Goal: Book appointment/travel/reservation

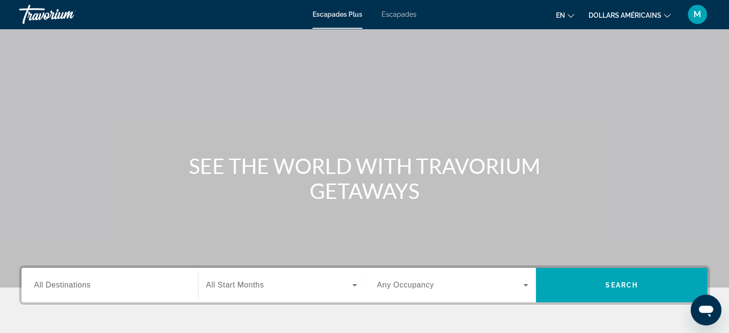
scroll to position [105, 0]
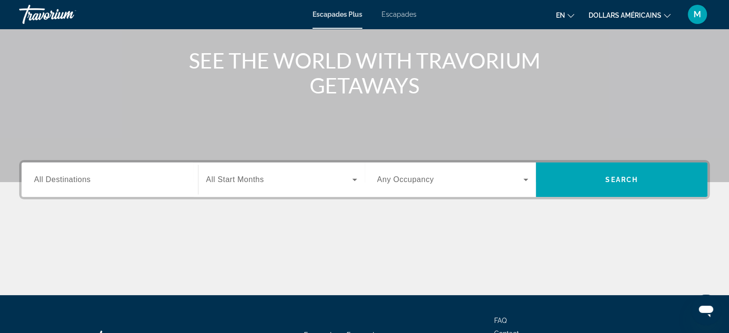
click at [423, 177] on span "Any Occupancy" at bounding box center [405, 179] width 57 height 8
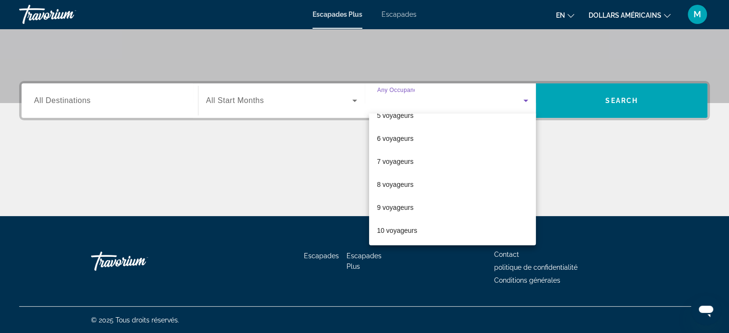
click at [609, 108] on div at bounding box center [364, 166] width 729 height 333
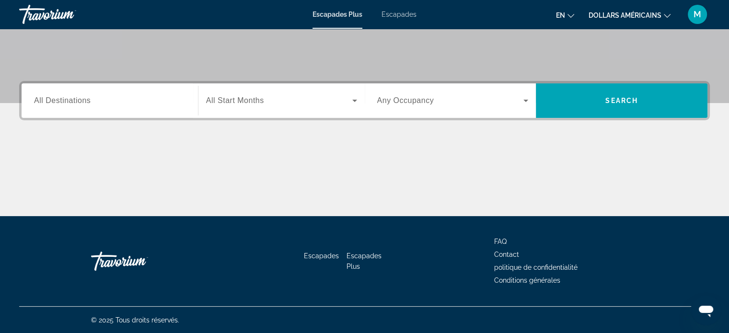
click at [194, 149] on div "Contenu principal" at bounding box center [364, 180] width 690 height 72
click at [242, 108] on div "Widget de recherche" at bounding box center [281, 100] width 151 height 27
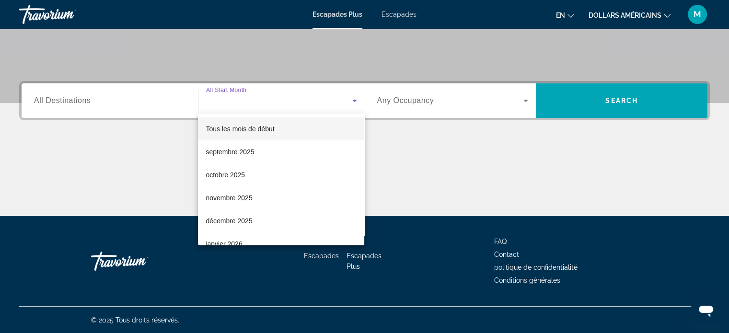
click at [152, 149] on div at bounding box center [364, 166] width 729 height 333
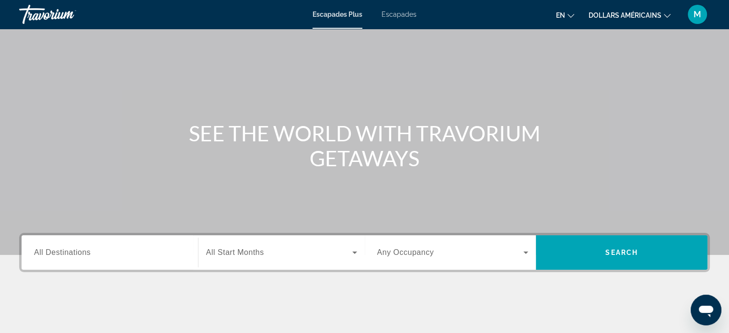
scroll to position [33, 0]
click at [405, 13] on font "Escapades" at bounding box center [398, 15] width 35 height 8
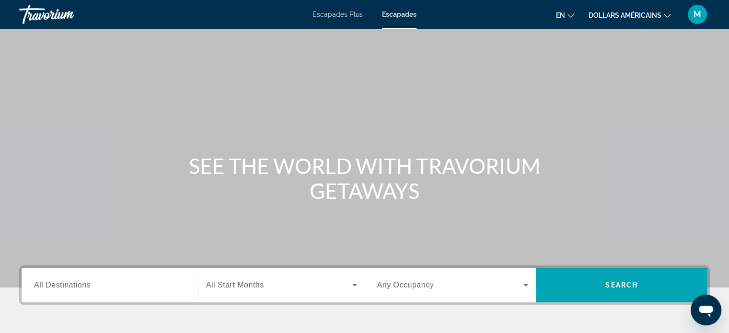
click at [388, 281] on span "Any Occupancy" at bounding box center [405, 285] width 57 height 8
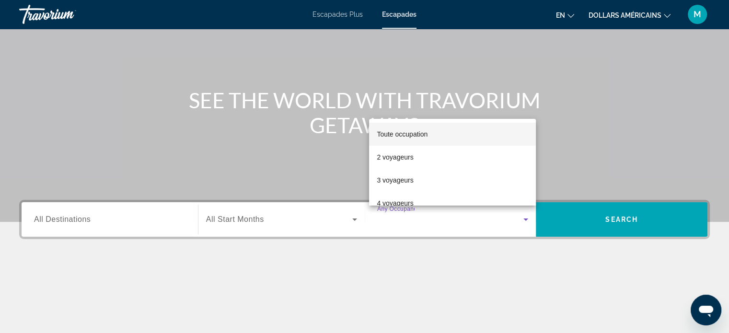
scroll to position [61, 0]
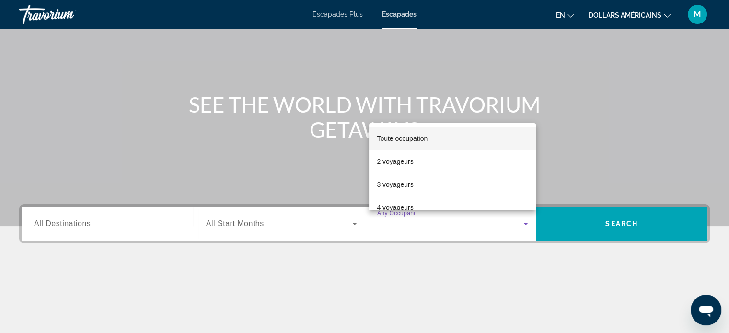
click at [295, 163] on div at bounding box center [364, 166] width 729 height 333
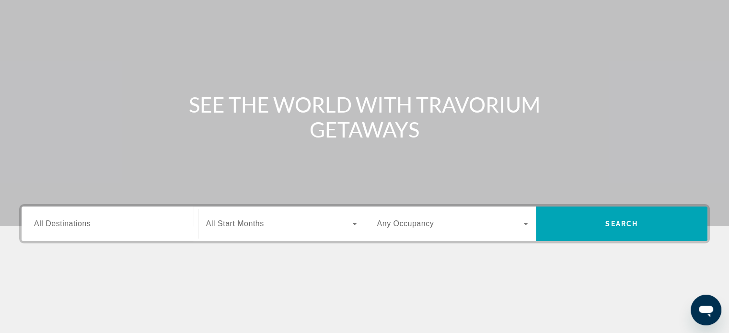
scroll to position [0, 0]
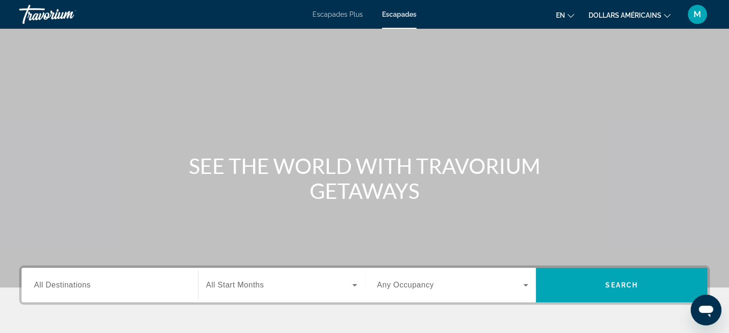
click at [79, 286] on span "All Destinations" at bounding box center [62, 285] width 57 height 8
click at [79, 286] on input "Destination All Destinations" at bounding box center [109, 285] width 151 height 11
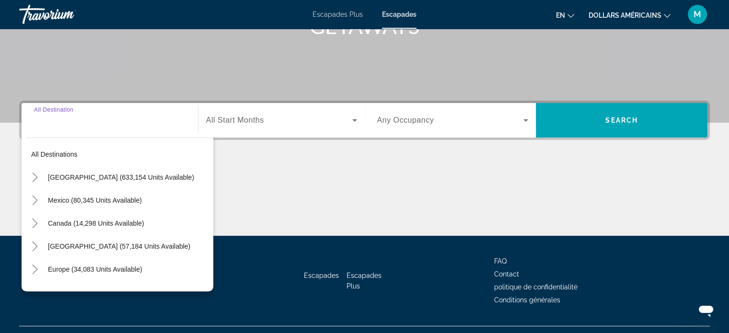
scroll to position [162, 0]
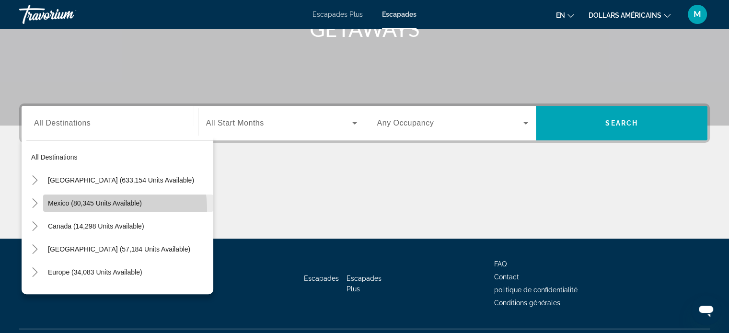
click at [74, 210] on span "Search widget" at bounding box center [128, 203] width 170 height 23
type input "**********"
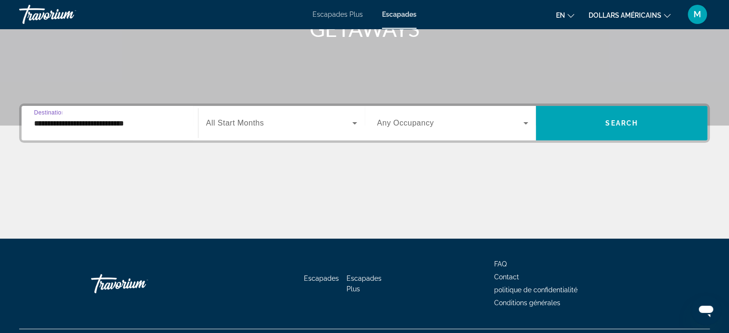
scroll to position [184, 0]
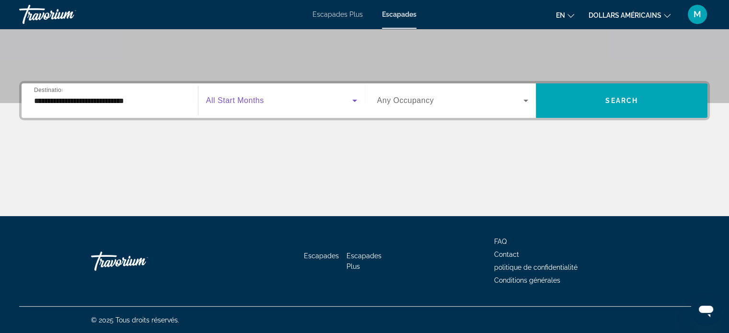
click at [262, 96] on span "Search widget" at bounding box center [279, 100] width 146 height 11
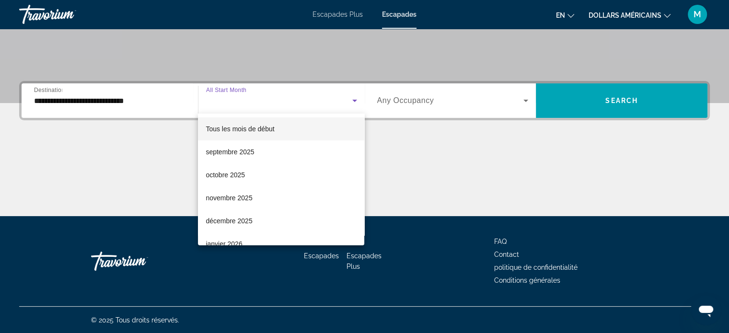
click at [149, 139] on div at bounding box center [364, 166] width 729 height 333
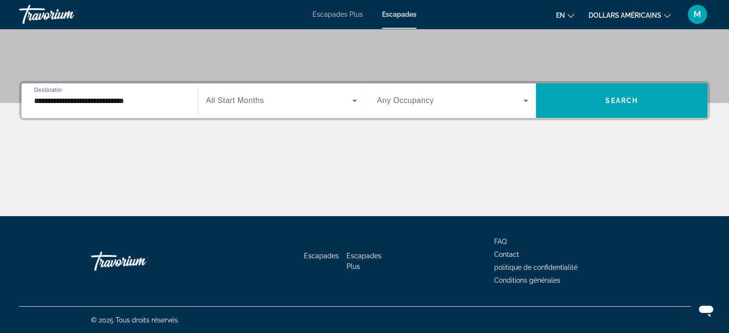
click at [112, 101] on input "**********" at bounding box center [109, 100] width 151 height 11
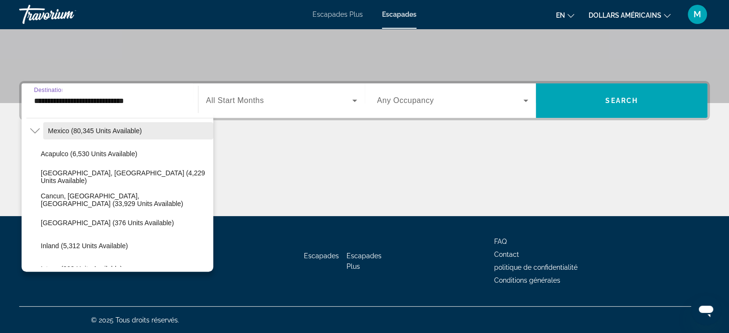
scroll to position [0, 0]
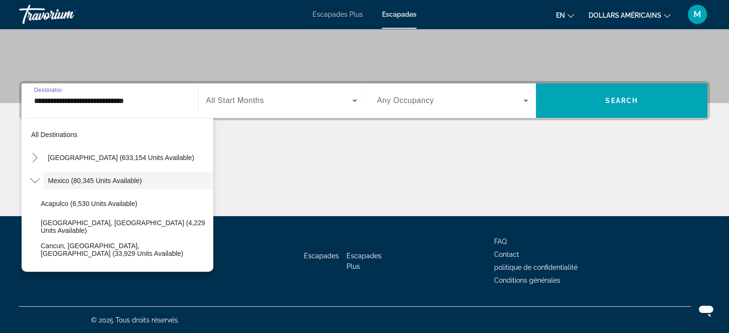
click at [262, 166] on div "Contenu principal" at bounding box center [364, 180] width 690 height 72
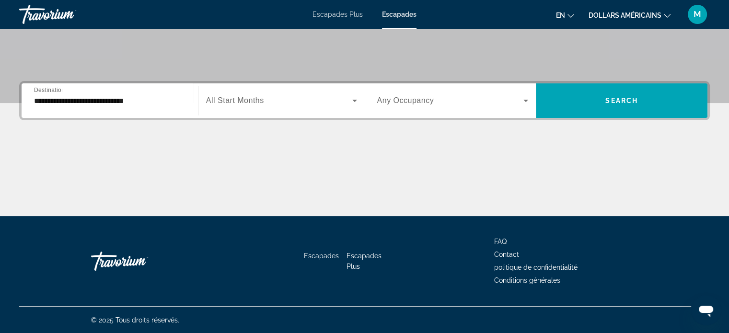
click at [230, 101] on span "All Start Months" at bounding box center [235, 100] width 58 height 8
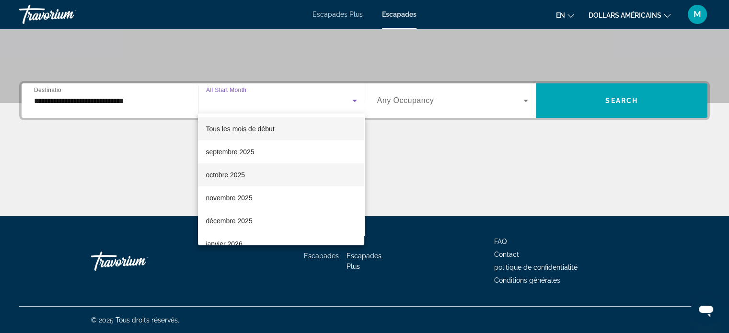
click at [253, 174] on mat-option "octobre 2025" at bounding box center [281, 174] width 166 height 23
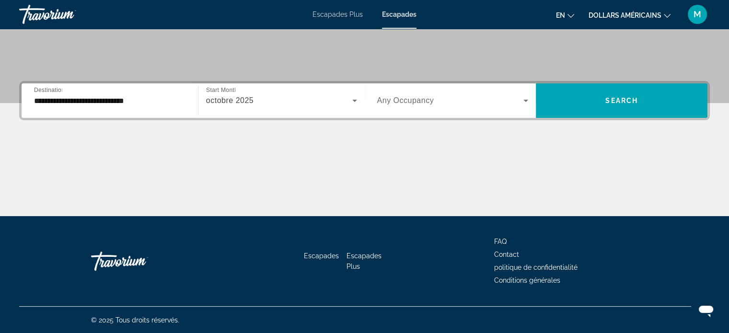
click at [411, 110] on div "Search widget" at bounding box center [452, 100] width 151 height 27
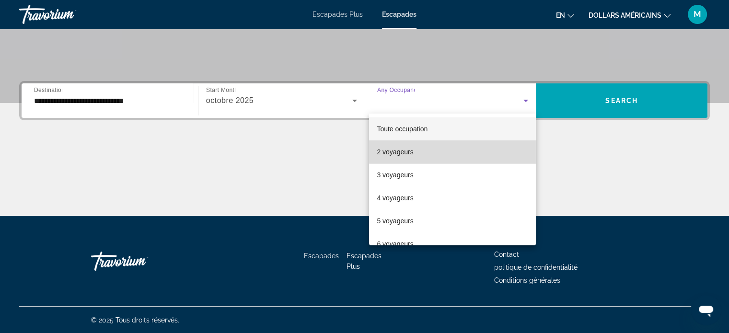
click at [459, 147] on mat-option "2 voyageurs" at bounding box center [452, 151] width 167 height 23
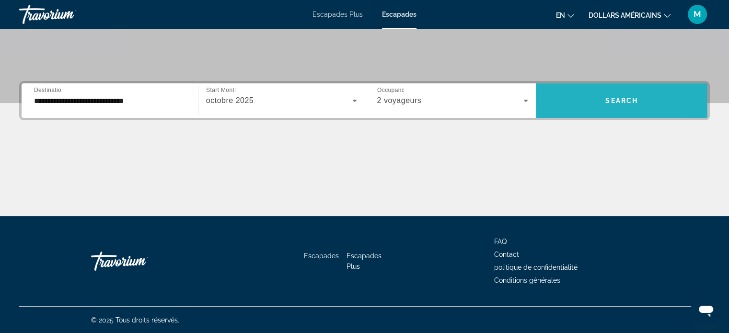
click at [573, 107] on span "Search widget" at bounding box center [620, 100] width 171 height 23
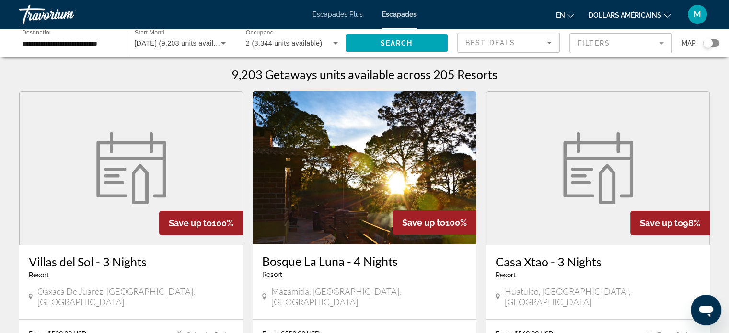
click at [533, 73] on div "9,203 Getaways units available across 205 Resorts" at bounding box center [364, 74] width 690 height 14
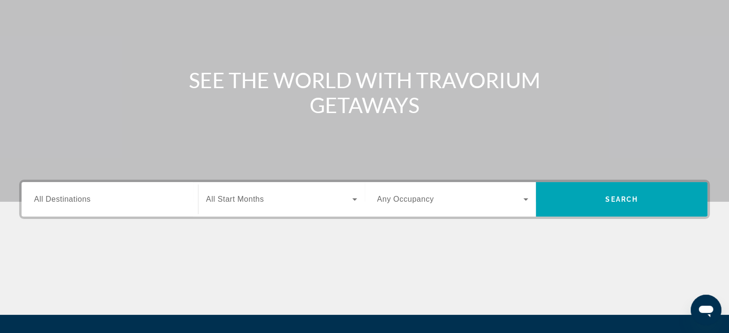
scroll to position [90, 0]
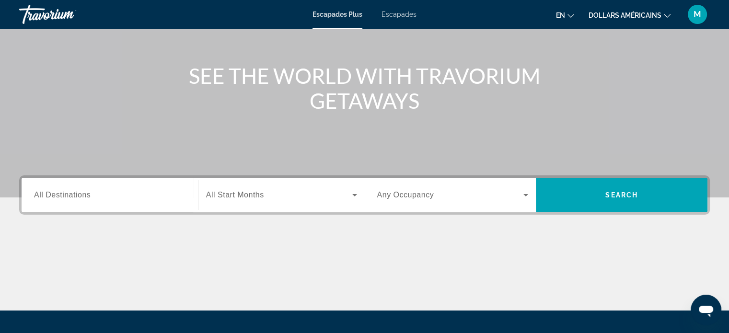
click at [74, 198] on span "All Destinations" at bounding box center [62, 195] width 57 height 8
click at [74, 198] on input "Destination All Destinations" at bounding box center [109, 195] width 151 height 11
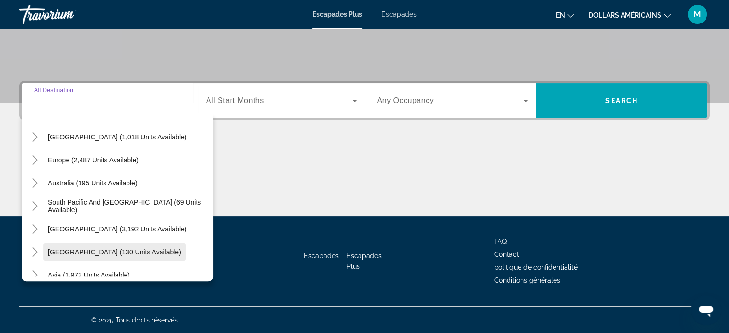
scroll to position [71, 0]
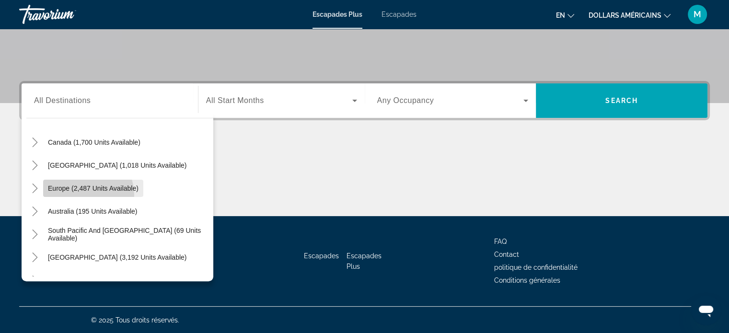
click at [78, 194] on span "Widget de recherche" at bounding box center [93, 188] width 100 height 23
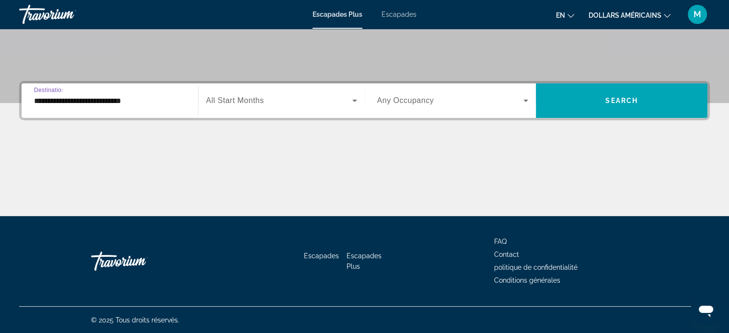
click at [79, 101] on input "**********" at bounding box center [109, 100] width 151 height 11
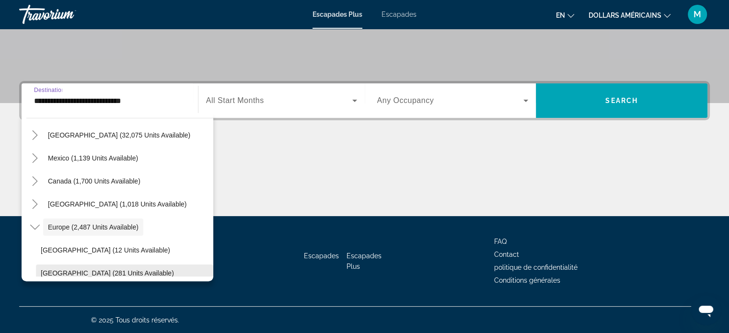
scroll to position [55, 0]
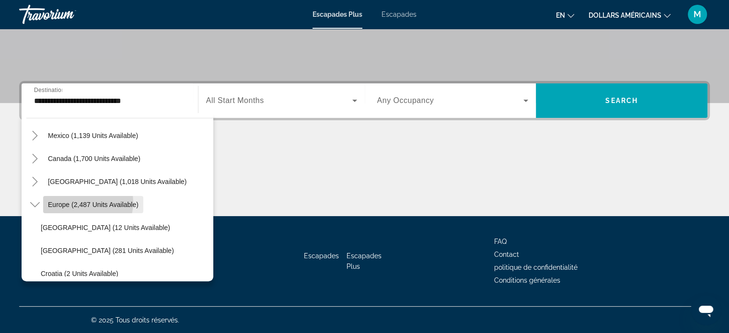
click at [82, 202] on span "Europe (2,487 units available)" at bounding box center [93, 205] width 91 height 8
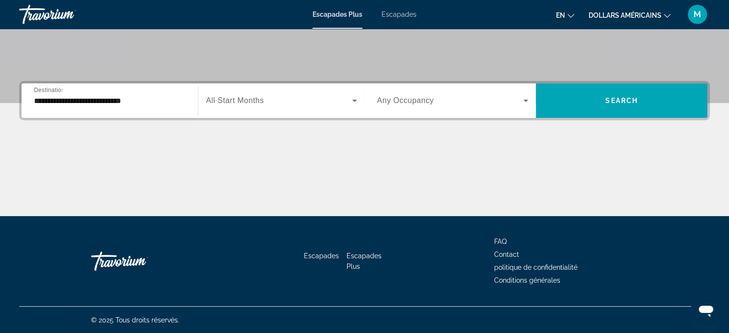
click at [162, 109] on div "**********" at bounding box center [109, 100] width 151 height 27
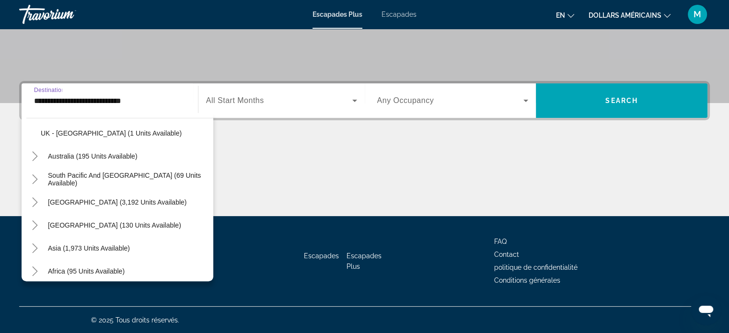
scroll to position [609, 0]
click at [101, 247] on span "Asia (1,973 units available)" at bounding box center [89, 248] width 82 height 8
type input "**********"
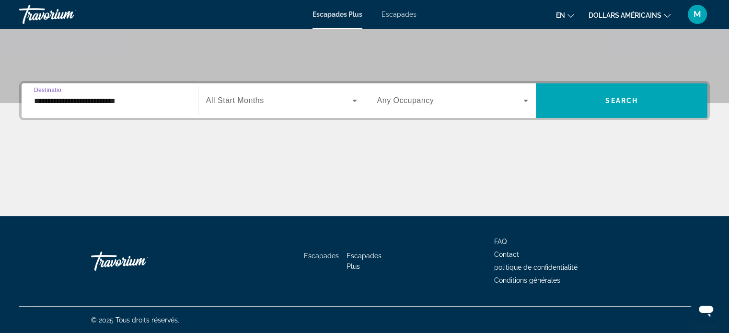
click at [127, 107] on div "**********" at bounding box center [109, 100] width 151 height 27
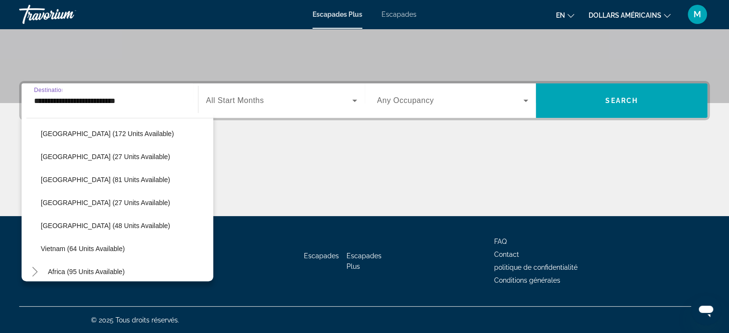
scroll to position [891, 0]
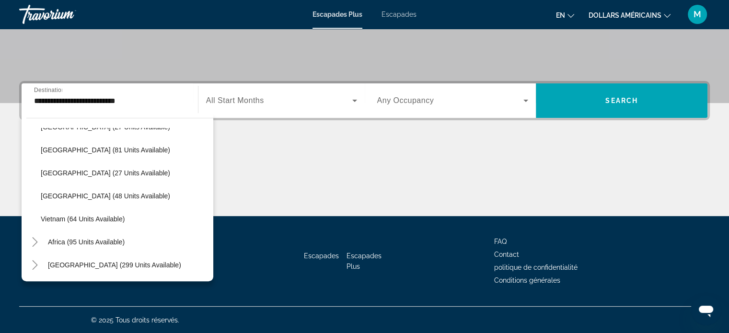
click at [280, 171] on div "Contenu principal" at bounding box center [364, 180] width 690 height 72
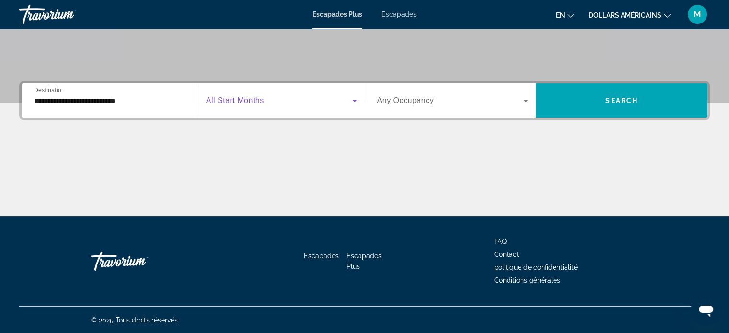
click at [268, 104] on span "Widget de recherche" at bounding box center [279, 100] width 146 height 11
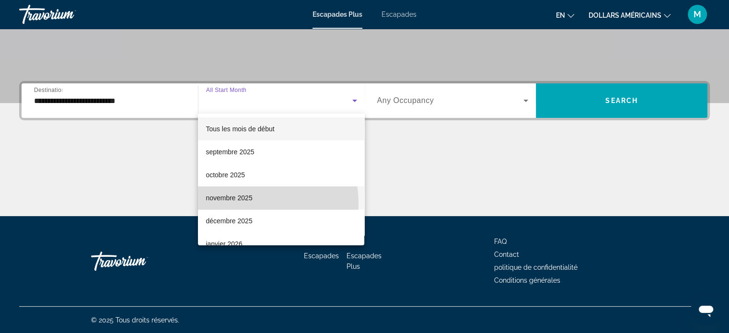
click at [247, 203] on mat-option "novembre 2025" at bounding box center [281, 197] width 166 height 23
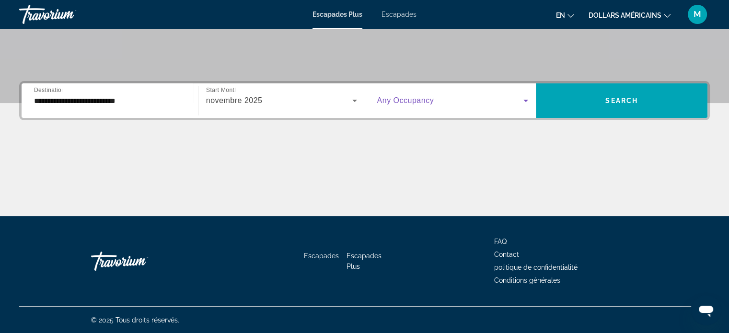
click at [437, 95] on span "Widget de recherche" at bounding box center [450, 100] width 147 height 11
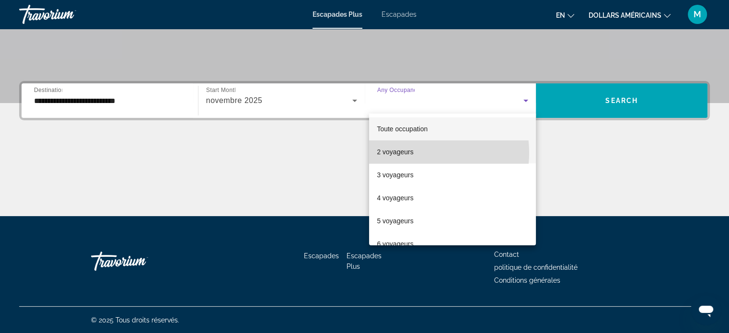
click at [417, 153] on mat-option "2 voyageurs" at bounding box center [452, 151] width 167 height 23
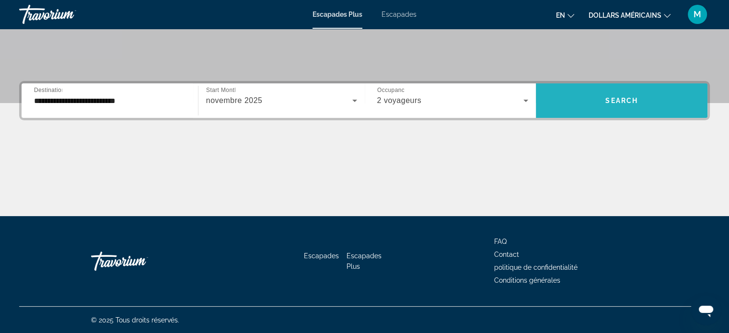
click at [599, 91] on span "Widget de recherche" at bounding box center [620, 100] width 171 height 23
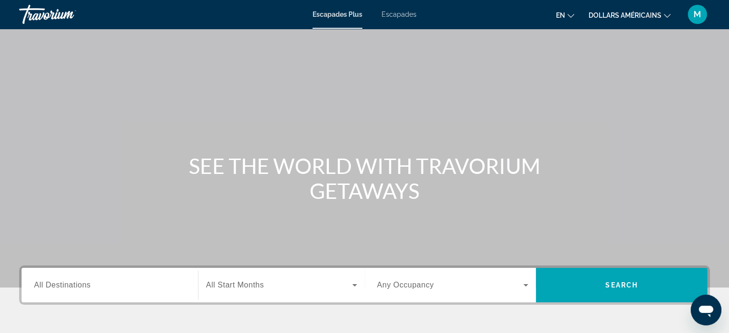
scroll to position [182, 0]
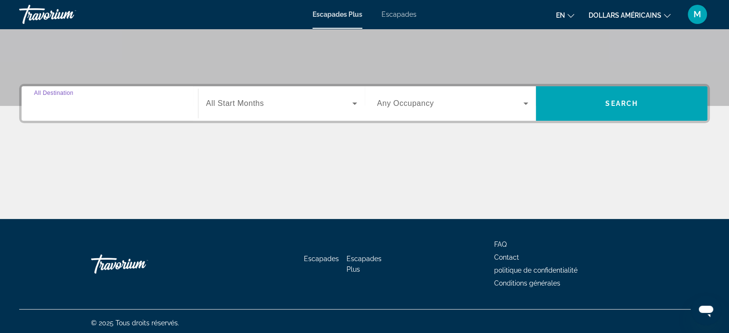
click at [171, 99] on input "Destination All Destinations" at bounding box center [109, 103] width 151 height 11
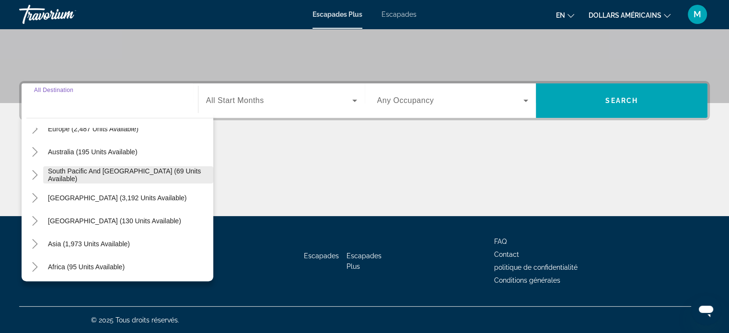
scroll to position [153, 0]
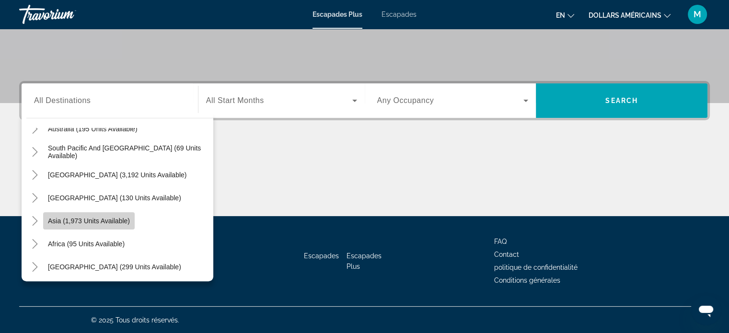
click at [95, 213] on span "Widget de recherche" at bounding box center [88, 220] width 91 height 23
type input "**********"
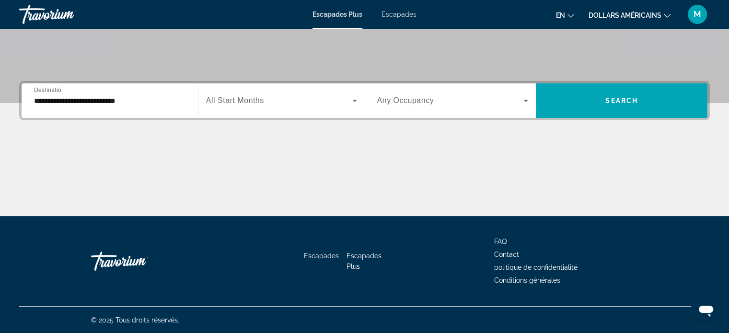
click at [231, 97] on span "All Start Months" at bounding box center [235, 100] width 58 height 8
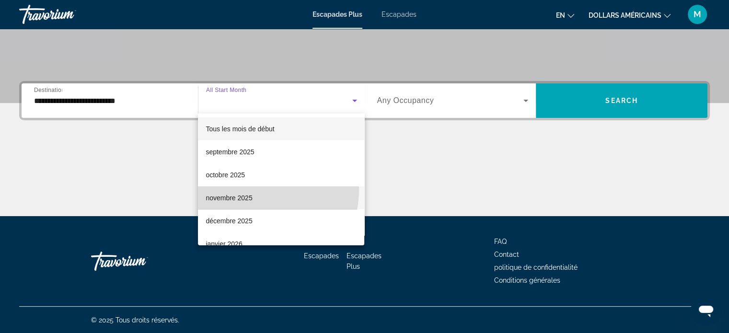
click at [232, 188] on mat-option "novembre 2025" at bounding box center [281, 197] width 166 height 23
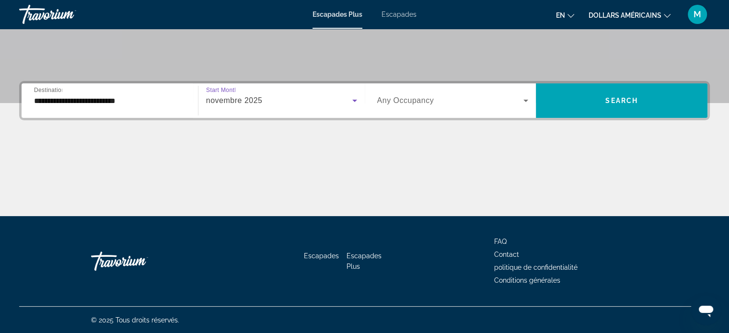
click at [408, 99] on span "Any Occupancy" at bounding box center [405, 100] width 57 height 8
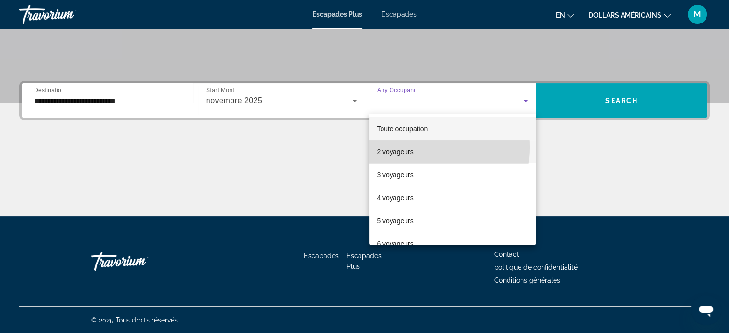
click at [410, 147] on mat-option "2 voyageurs" at bounding box center [452, 151] width 167 height 23
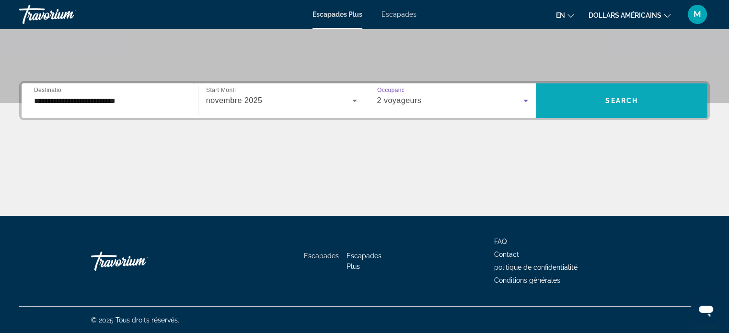
click at [563, 108] on span "Widget de recherche" at bounding box center [620, 100] width 171 height 23
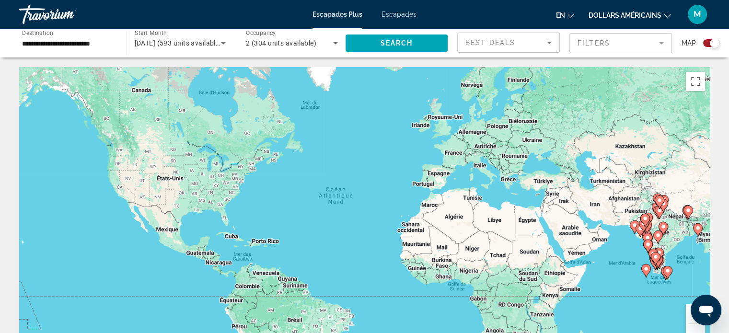
scroll to position [87, 0]
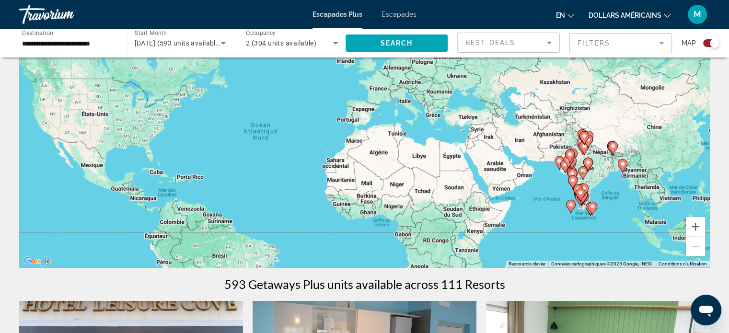
drag, startPoint x: 545, startPoint y: 233, endPoint x: 462, endPoint y: 258, distance: 86.4
click at [462, 258] on div "Pour activer le glissement avec le clavier, appuyez sur Alt+Entrée. Une fois ce…" at bounding box center [364, 123] width 690 height 287
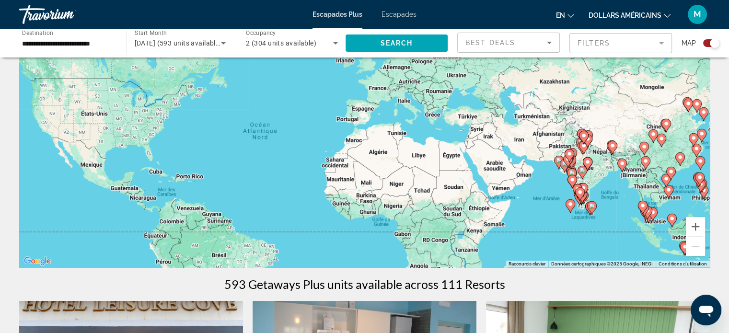
click at [454, 194] on div "Pour activer le glissement avec le clavier, appuyez sur Alt+Entrée. Une fois ce…" at bounding box center [364, 123] width 690 height 287
click at [517, 48] on div "Best Deals" at bounding box center [508, 46] width 86 height 27
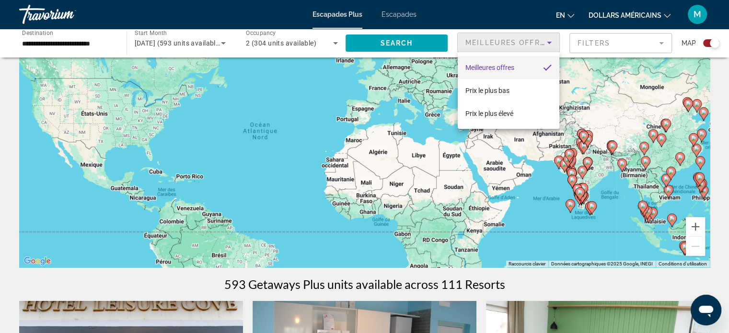
click at [626, 47] on div at bounding box center [364, 166] width 729 height 333
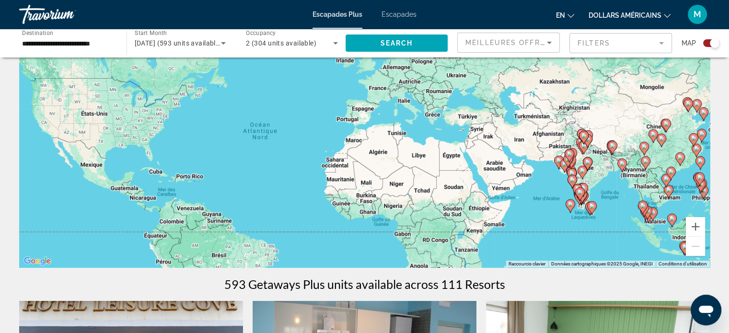
click at [626, 47] on mat-form-field "Filters" at bounding box center [620, 43] width 103 height 20
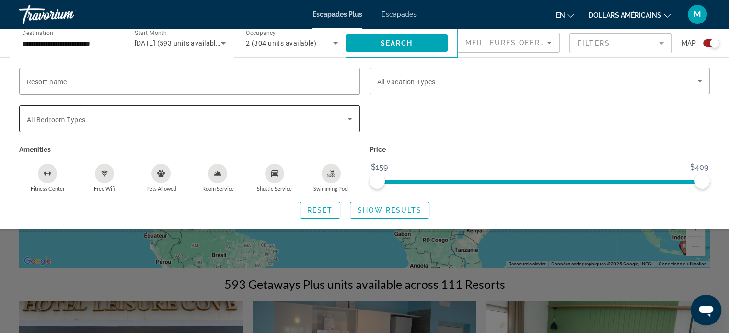
click at [159, 108] on div "Search widget" at bounding box center [189, 118] width 325 height 27
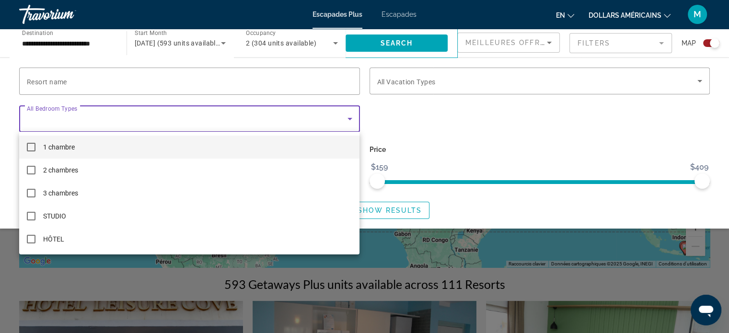
click at [447, 100] on div at bounding box center [364, 166] width 729 height 333
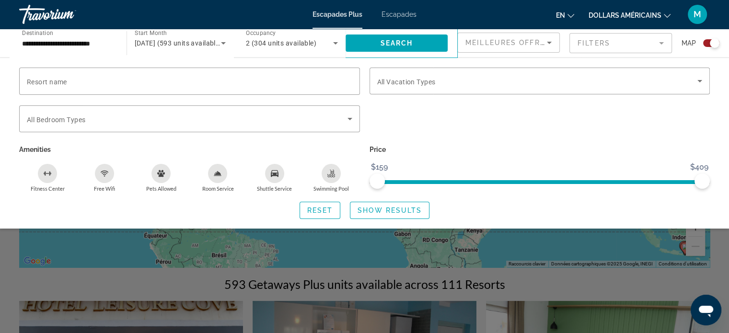
click at [430, 259] on div "Search widget" at bounding box center [364, 238] width 729 height 189
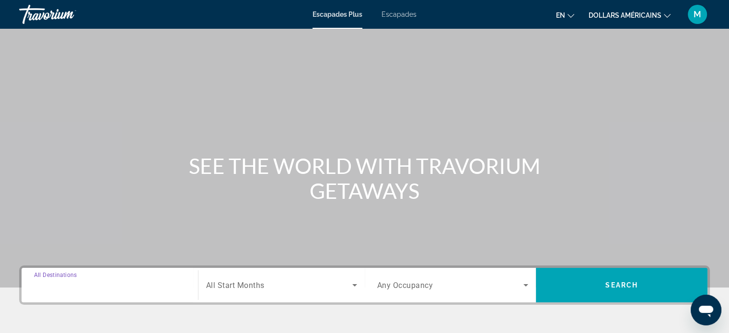
click at [146, 287] on input "Destination All Destinations" at bounding box center [109, 285] width 151 height 11
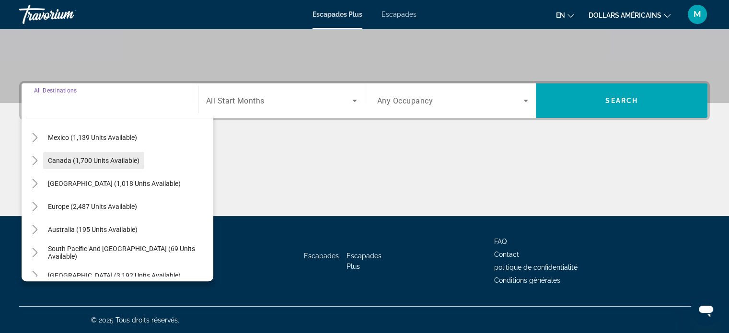
scroll to position [54, 0]
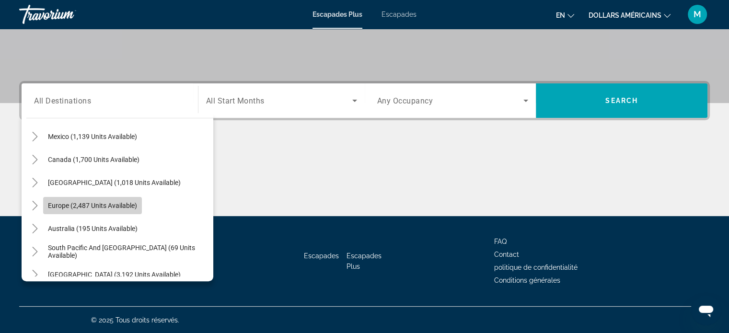
click at [82, 213] on span "Search widget" at bounding box center [92, 205] width 99 height 23
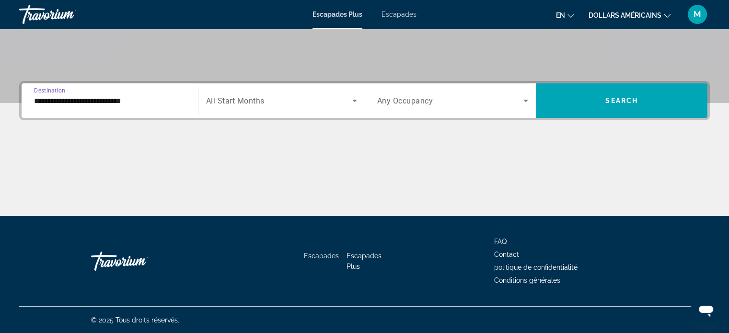
click at [111, 103] on input "**********" at bounding box center [109, 100] width 151 height 11
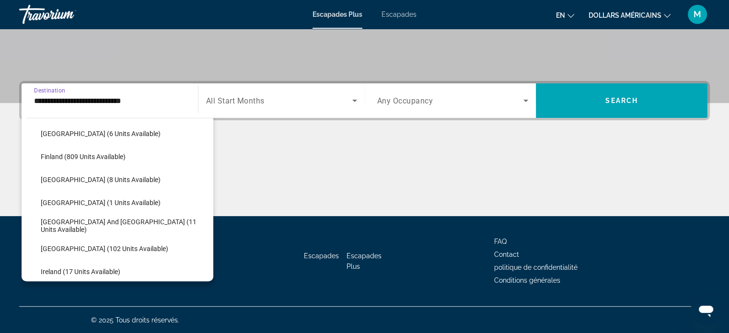
scroll to position [222, 0]
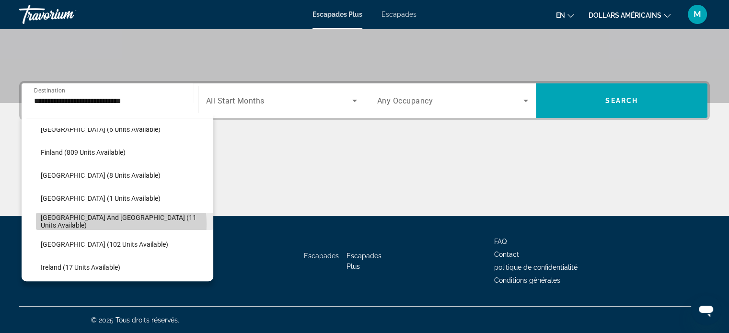
click at [102, 223] on span "Greece and Cyprus (11 units available)" at bounding box center [125, 221] width 168 height 15
type input "**********"
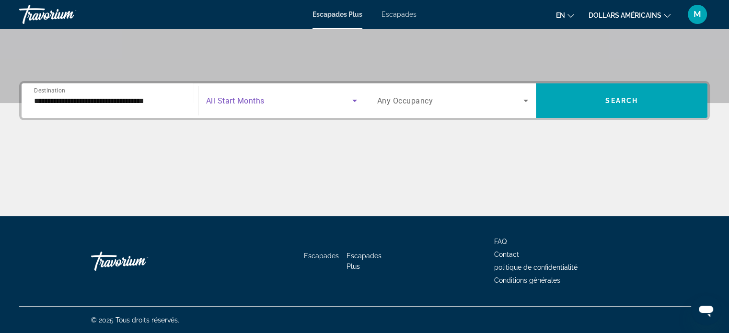
click at [303, 103] on span "Search widget" at bounding box center [279, 100] width 146 height 11
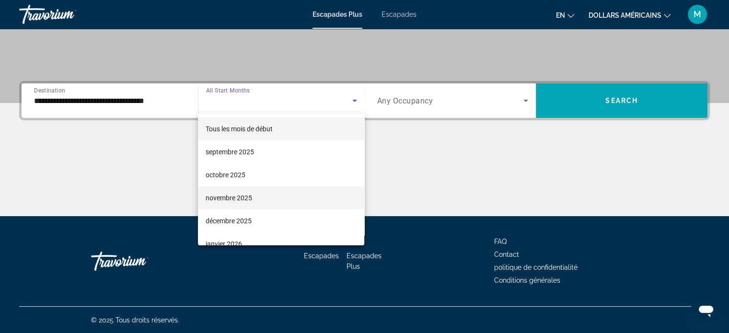
click at [241, 190] on mat-option "novembre 2025" at bounding box center [281, 197] width 166 height 23
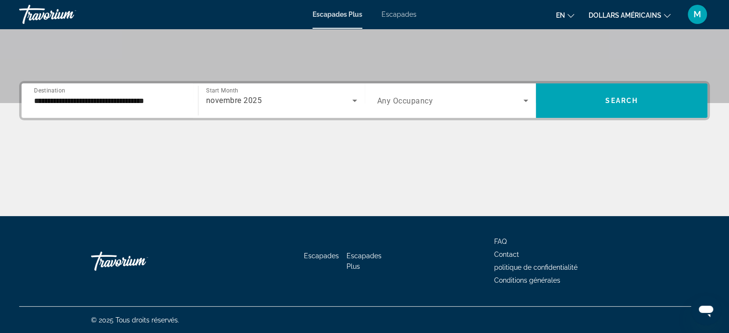
click at [425, 99] on span "Any Occupancy" at bounding box center [405, 100] width 56 height 9
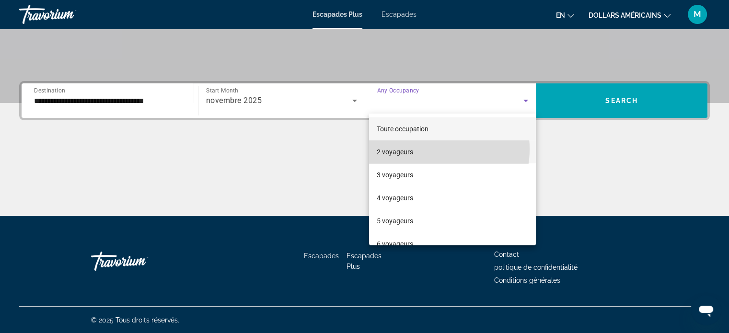
click at [427, 149] on mat-option "2 voyageurs" at bounding box center [452, 151] width 167 height 23
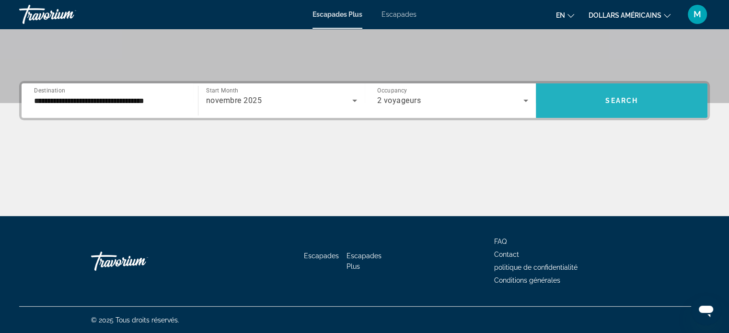
click at [588, 97] on span "Search widget" at bounding box center [620, 100] width 171 height 23
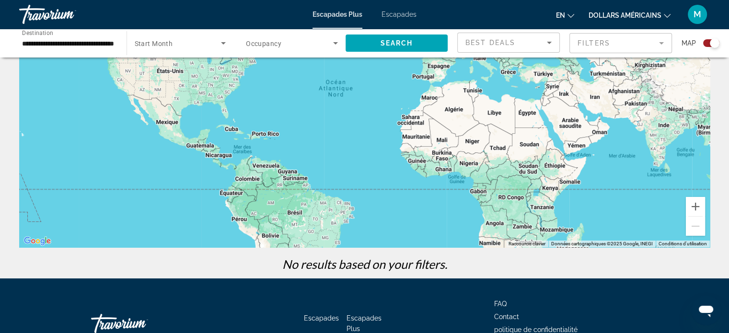
scroll to position [170, 0]
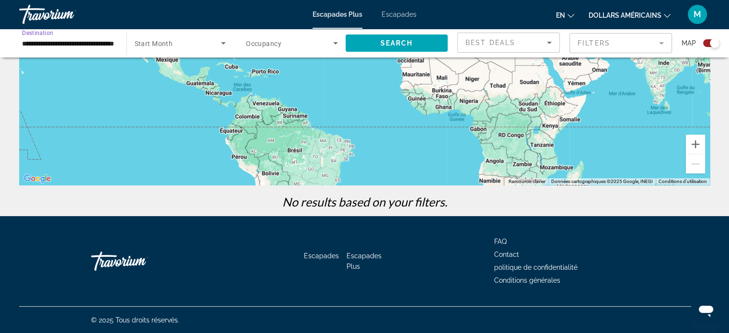
click at [75, 45] on input "**********" at bounding box center [68, 43] width 92 height 11
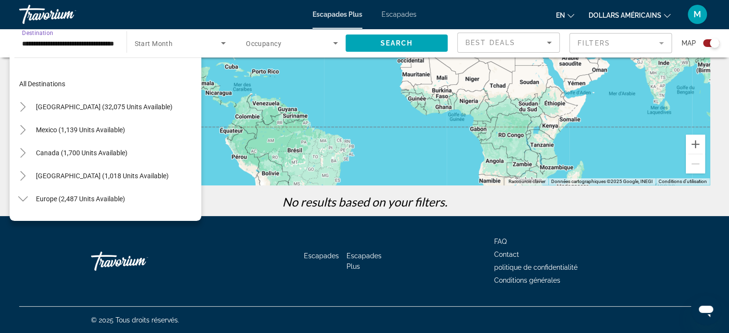
scroll to position [241, 0]
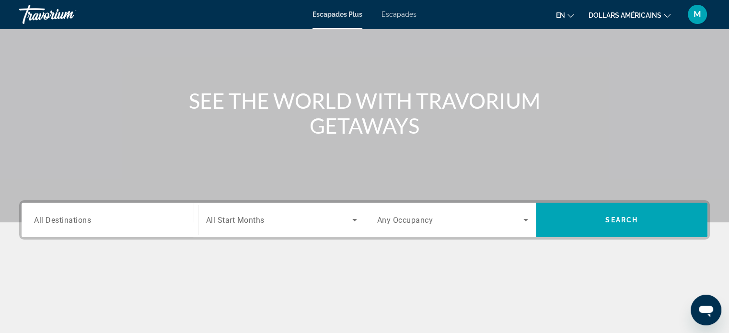
scroll to position [66, 0]
click at [119, 225] on div "Search widget" at bounding box center [109, 218] width 151 height 27
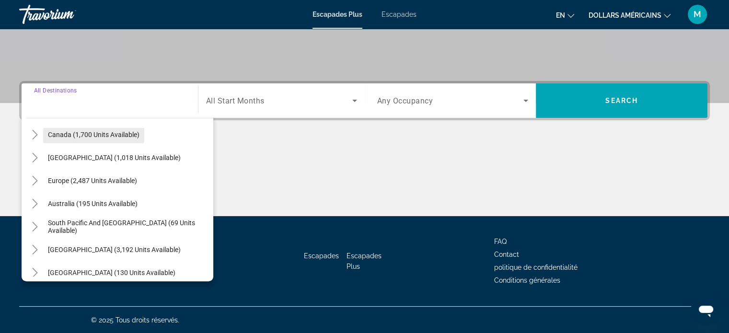
scroll to position [80, 0]
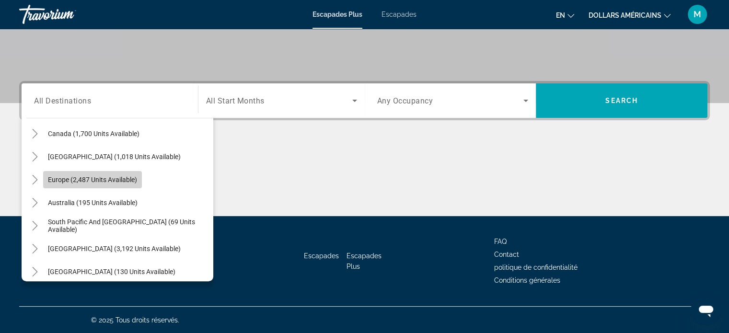
click at [94, 181] on span "Europe (2,487 units available)" at bounding box center [92, 180] width 89 height 8
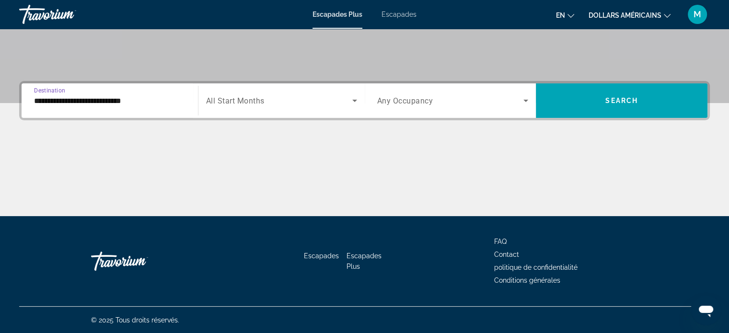
click at [94, 100] on input "**********" at bounding box center [109, 100] width 151 height 11
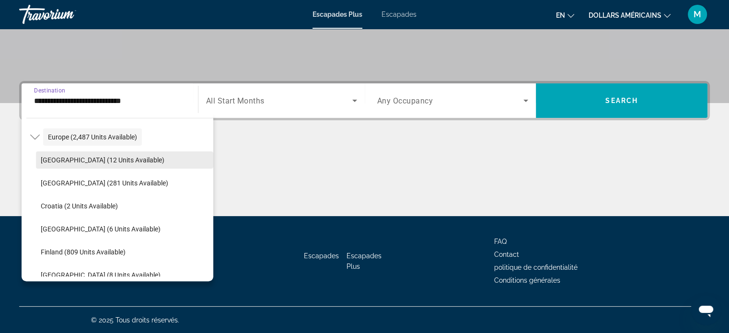
scroll to position [134, 0]
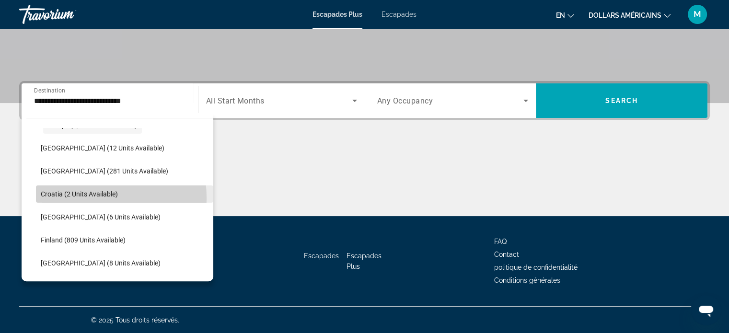
click at [63, 198] on span "Search widget" at bounding box center [124, 193] width 177 height 23
type input "**********"
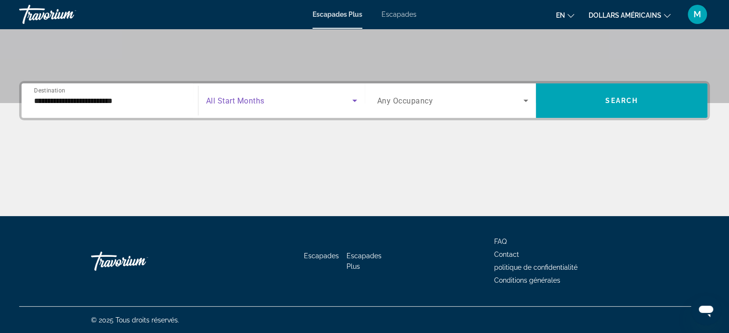
click at [253, 105] on span "Search widget" at bounding box center [279, 100] width 146 height 11
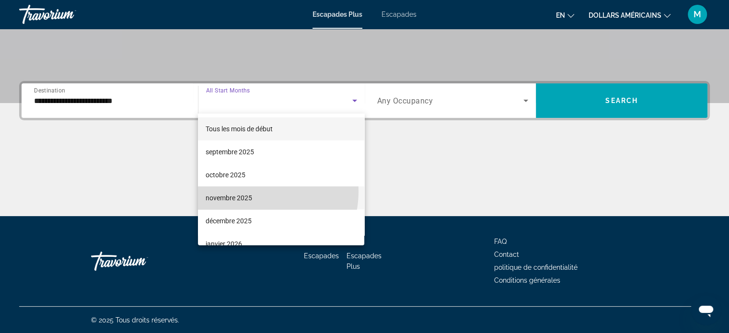
click at [250, 191] on mat-option "novembre 2025" at bounding box center [281, 197] width 166 height 23
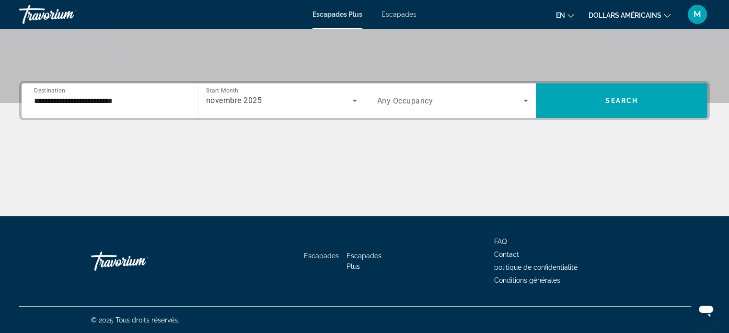
click at [393, 109] on div "Search widget" at bounding box center [452, 100] width 151 height 27
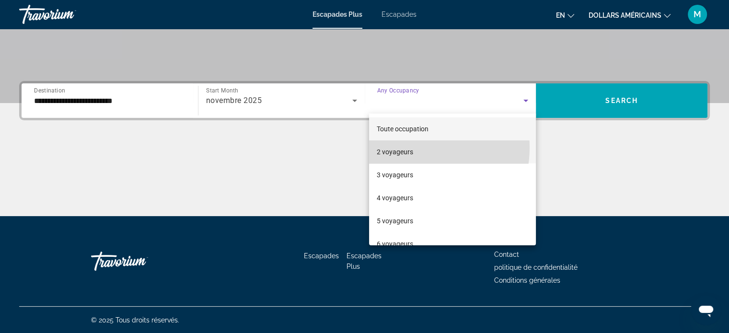
click at [410, 148] on font "2 voyageurs" at bounding box center [394, 152] width 36 height 8
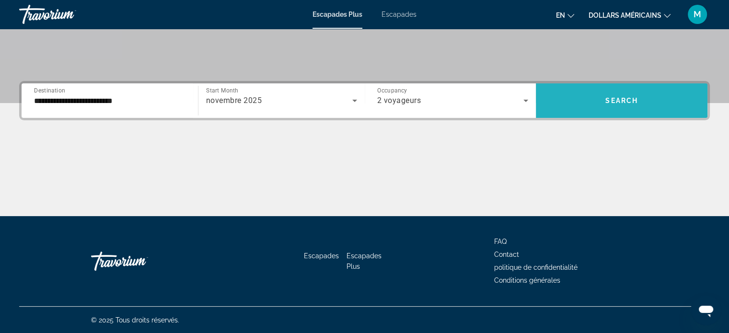
click at [602, 89] on span "Search widget" at bounding box center [620, 100] width 171 height 23
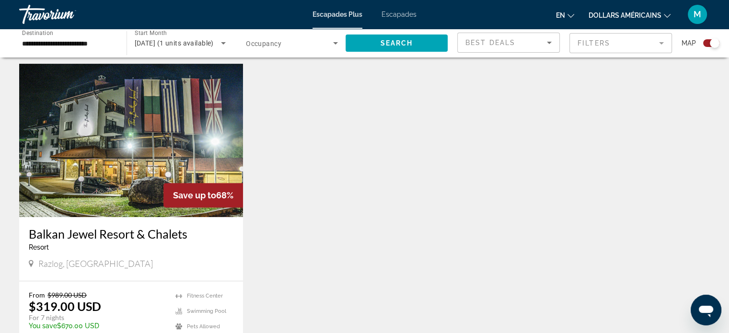
scroll to position [288, 0]
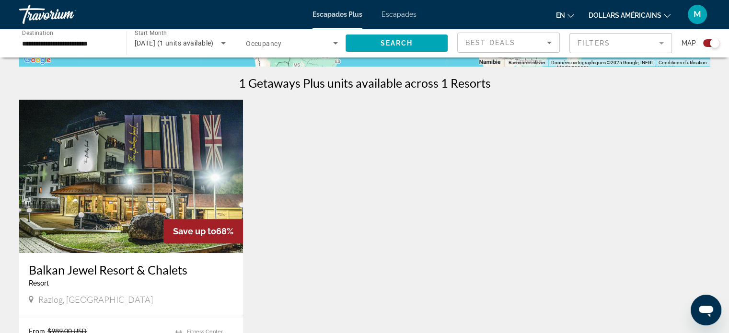
click at [136, 195] on img "Contenu principal" at bounding box center [131, 176] width 224 height 153
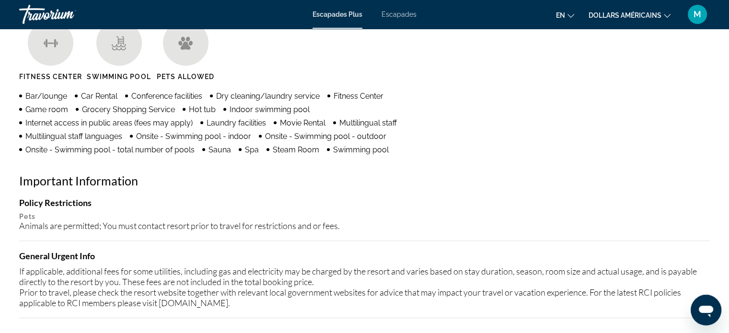
scroll to position [777, 0]
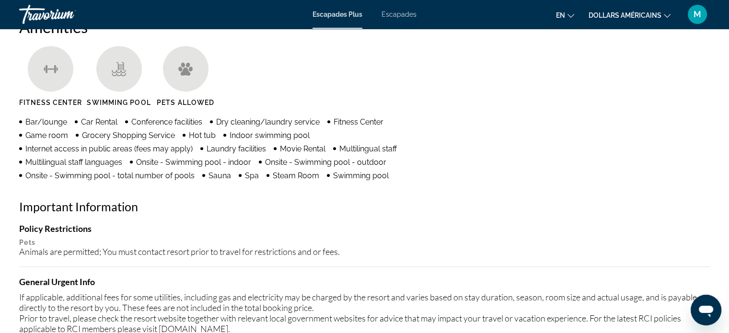
click at [571, 13] on icon "Changer de langue" at bounding box center [570, 15] width 7 height 7
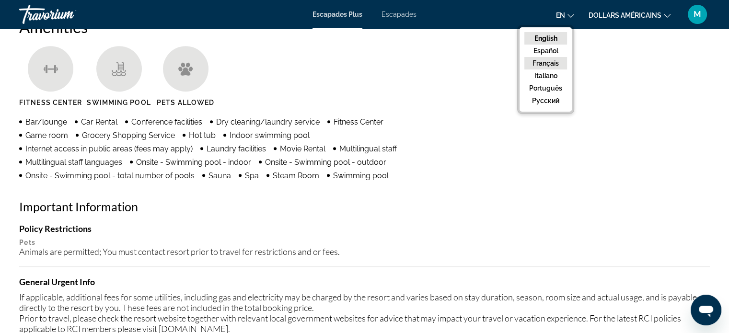
click at [545, 60] on button "Français" at bounding box center [545, 63] width 43 height 12
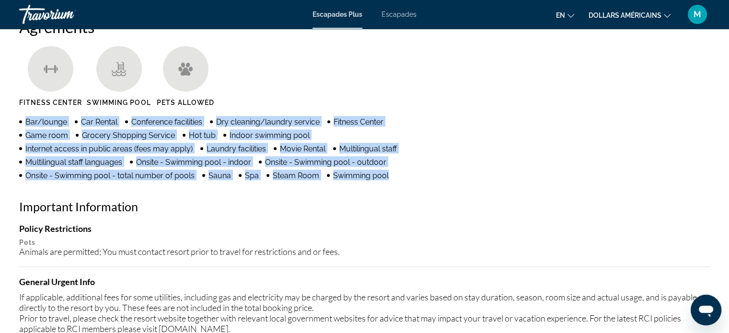
drag, startPoint x: 387, startPoint y: 169, endPoint x: 24, endPoint y: 109, distance: 368.0
click at [24, 116] on ul "Bar/lounge Car Rental Conference facilities Dry cleaning/laundry service Fitnes…" at bounding box center [226, 148] width 414 height 64
copy ul "Bar/lounge Car Rental Conference facilities Dry cleaning/laundry service Fitnes…"
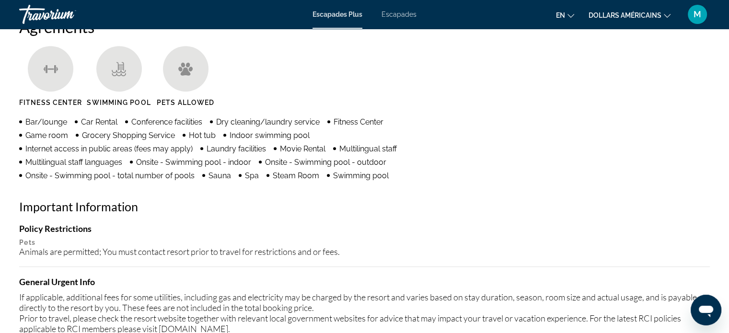
click at [331, 172] on div "Agréments Fitness Center Swimming Pool Pets Allowed Bar/lounge Car Rental Confe…" at bounding box center [364, 180] width 690 height 327
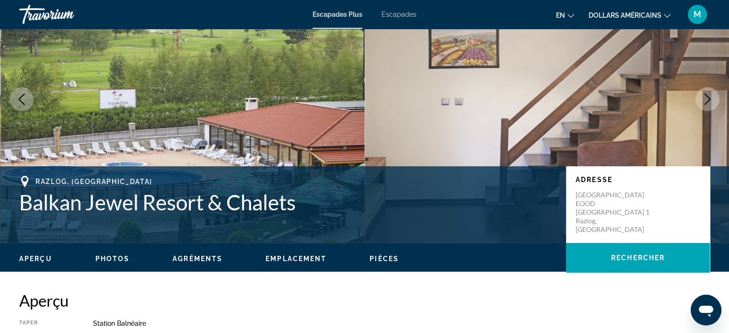
scroll to position [0, 0]
